Goal: Find contact information: Find contact information

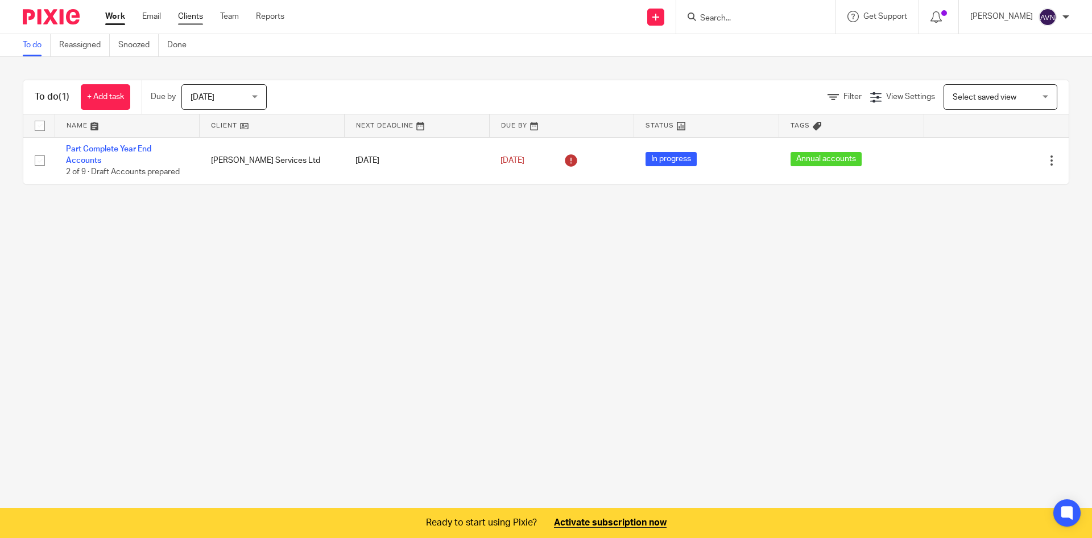
click at [183, 16] on link "Clients" at bounding box center [190, 16] width 25 height 11
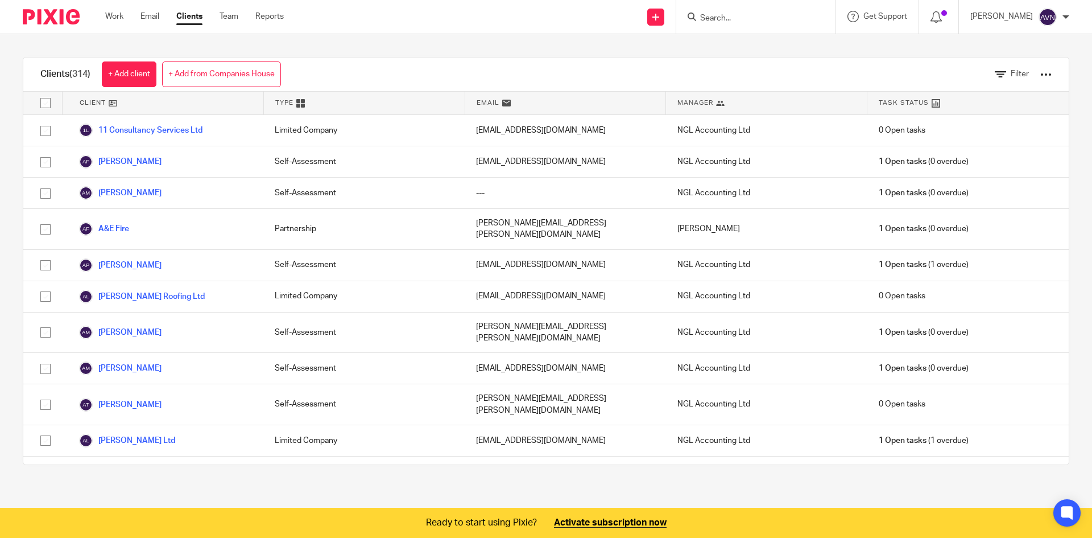
click at [753, 15] on input "Search" at bounding box center [750, 19] width 102 height 10
type input "dor"
click at [750, 42] on link at bounding box center [767, 44] width 141 height 17
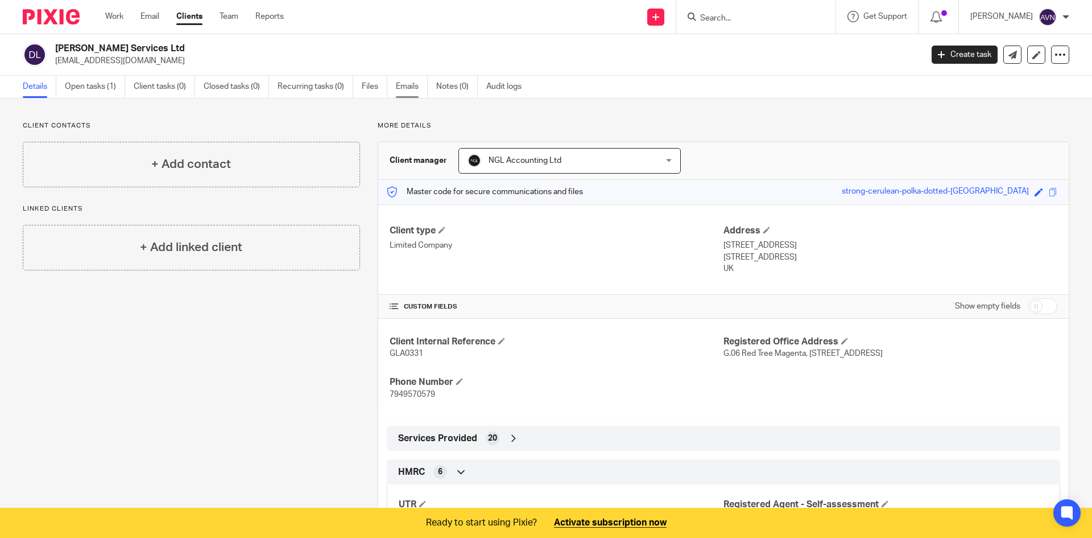
click at [416, 80] on link "Emails" at bounding box center [412, 87] width 32 height 22
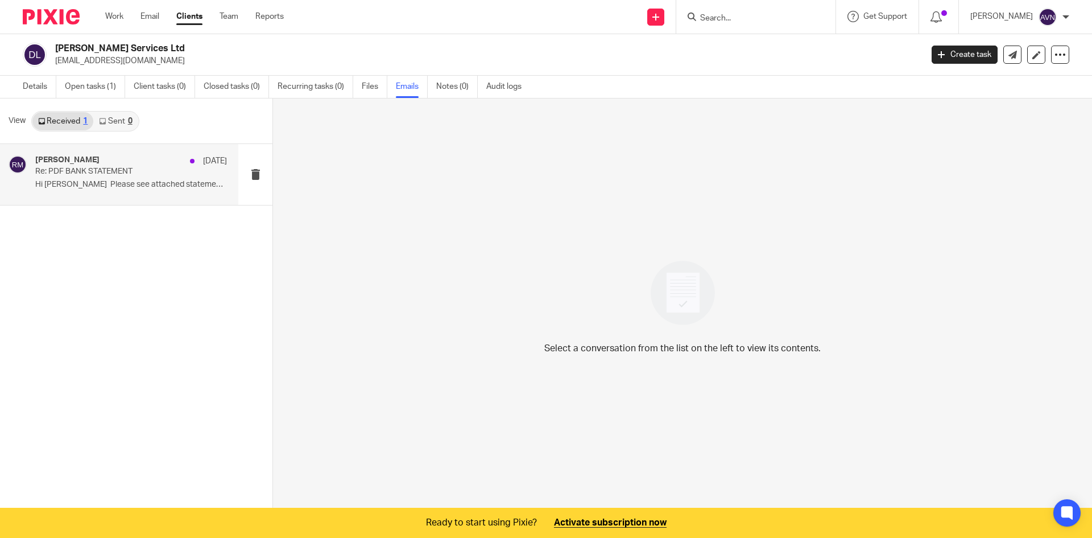
click at [130, 174] on p "Re: PDF BANK STATEMENT" at bounding box center [112, 172] width 154 height 10
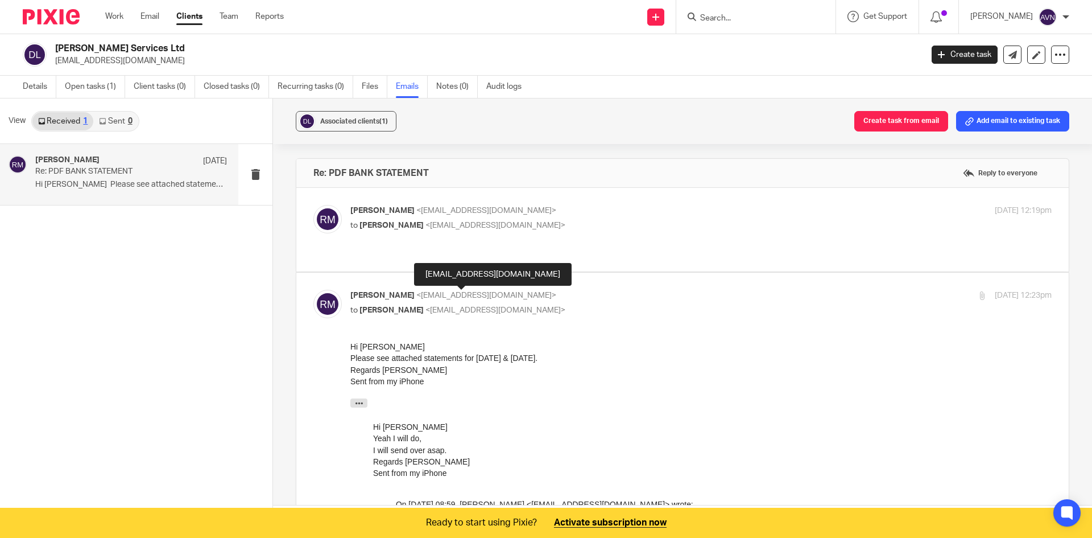
drag, startPoint x: 420, startPoint y: 295, endPoint x: 418, endPoint y: 301, distance: 6.5
click at [418, 301] on p "Ryan McCafferty <rydomc84@yahoo.com>" at bounding box center [584, 296] width 468 height 12
checkbox input "false"
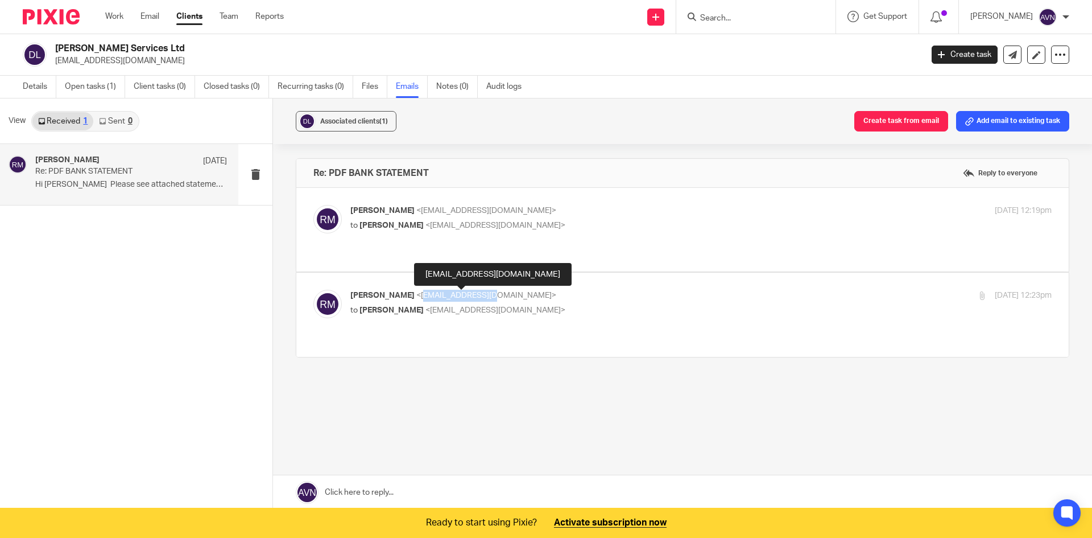
drag, startPoint x: 421, startPoint y: 296, endPoint x: 500, endPoint y: 298, distance: 79.1
click at [500, 298] on span "<rydomc84@yahoo.com>" at bounding box center [486, 295] width 140 height 8
drag, startPoint x: 419, startPoint y: 295, endPoint x: 504, endPoint y: 295, distance: 85.3
click at [504, 295] on span "<rydomc84@yahoo.com>" at bounding box center [486, 295] width 140 height 8
copy span "[EMAIL_ADDRESS][DOMAIN_NAME]"
